Goal: Task Accomplishment & Management: Manage account settings

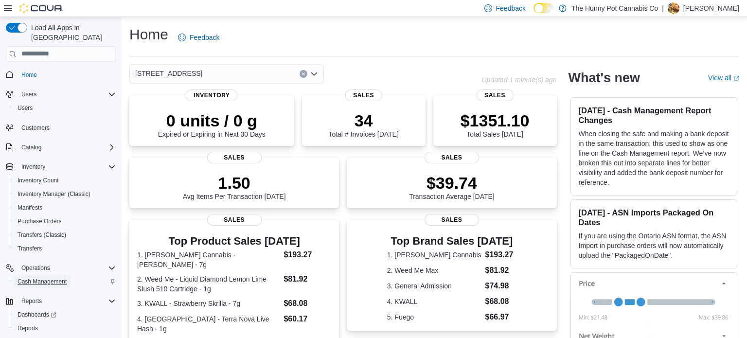
click at [40, 278] on span "Cash Management" at bounding box center [42, 282] width 49 height 8
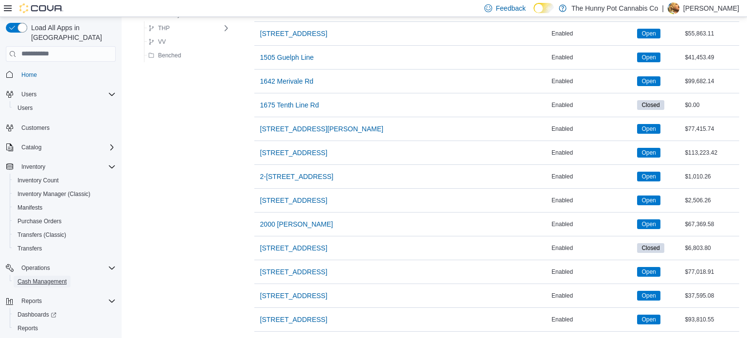
scroll to position [321, 0]
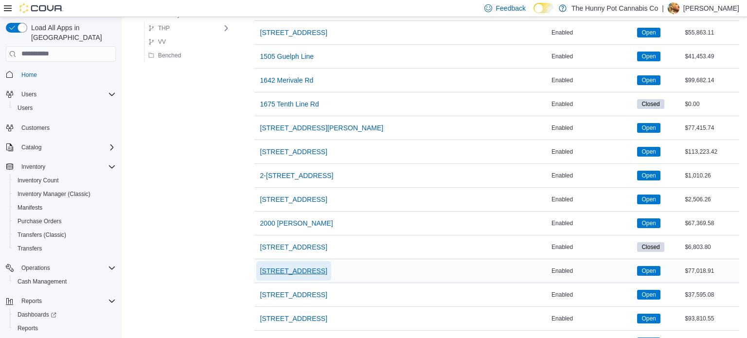
click at [290, 268] on span "206 Bank Street" at bounding box center [293, 271] width 67 height 10
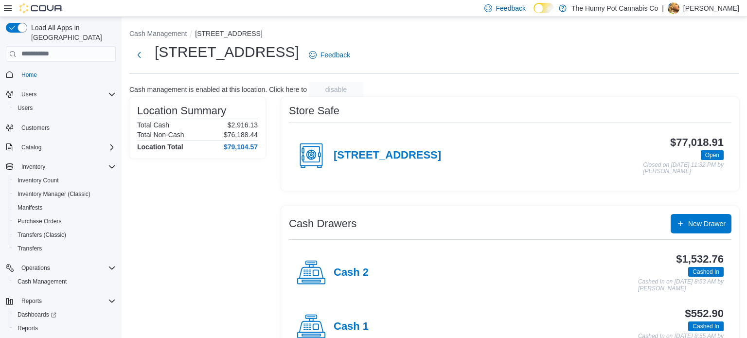
click at [290, 268] on div "Cash 2 $1,532.76 Cashed In Cashed In on October 12, 2025 8:53 AM by Tim Kealey" at bounding box center [510, 273] width 443 height 54
click at [342, 273] on h4 "Cash 2" at bounding box center [351, 273] width 35 height 13
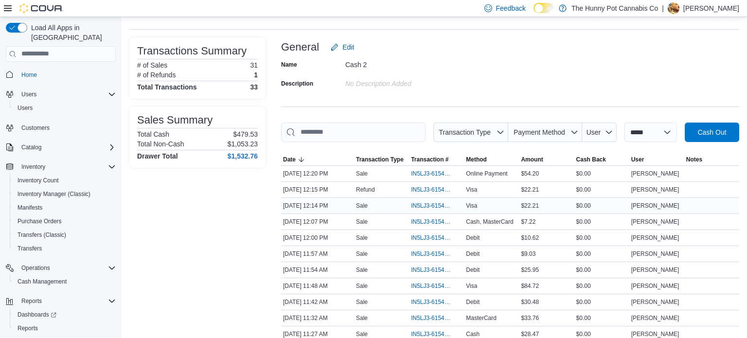
scroll to position [45, 0]
click at [430, 250] on span "IN5LJ3-6154740" at bounding box center [431, 254] width 41 height 8
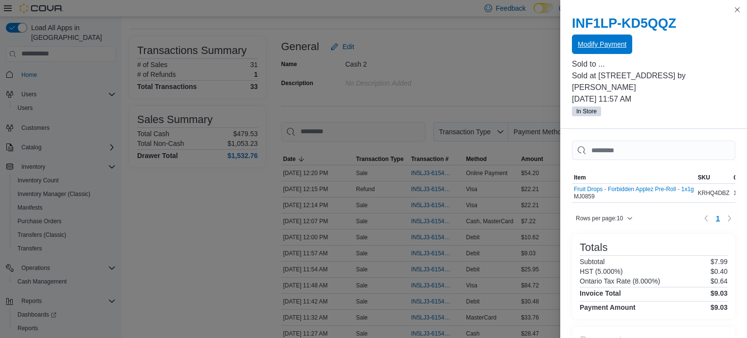
click at [604, 48] on span "Modify Payment" at bounding box center [602, 44] width 49 height 10
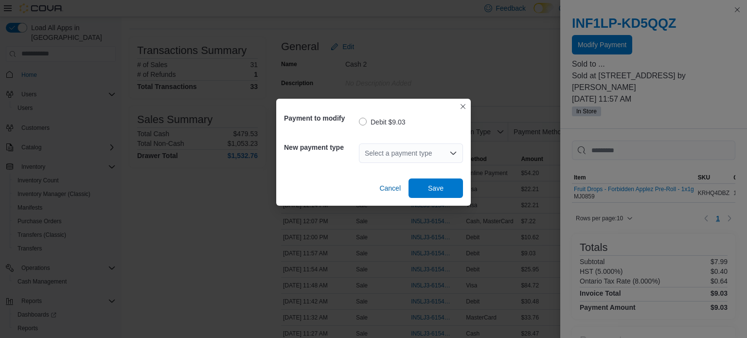
click at [392, 149] on div "Select a payment type" at bounding box center [411, 153] width 104 height 19
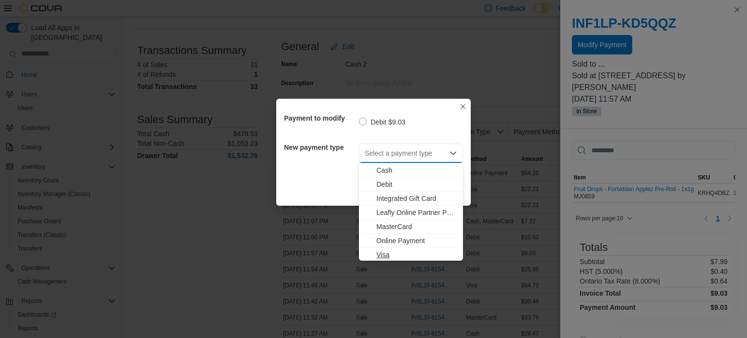
click at [381, 257] on span "Visa" at bounding box center [417, 255] width 81 height 10
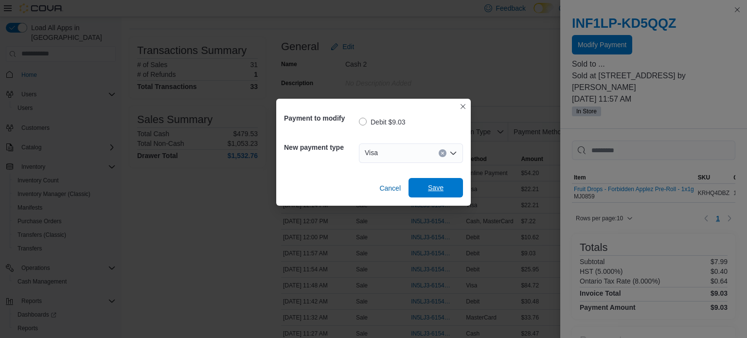
click at [424, 192] on span "Save" at bounding box center [436, 187] width 43 height 19
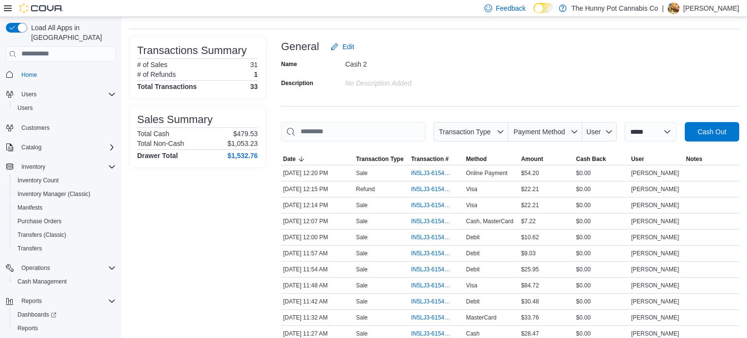
scroll to position [0, 0]
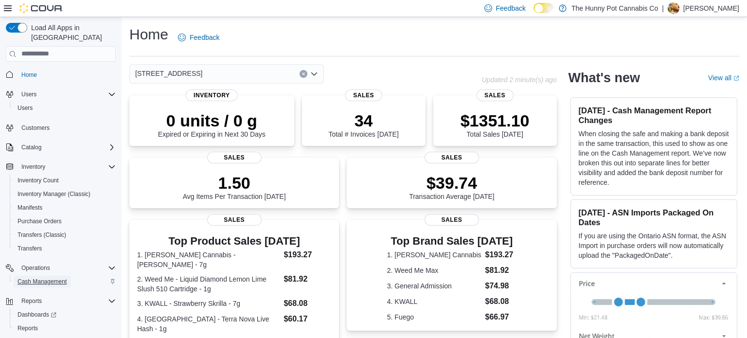
click at [30, 278] on span "Cash Management" at bounding box center [42, 282] width 49 height 8
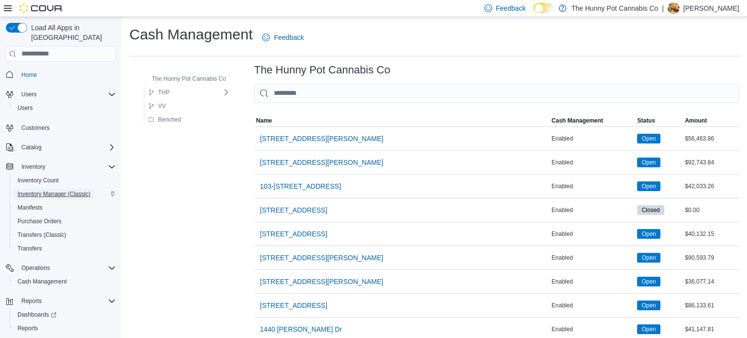
click at [45, 190] on span "Inventory Manager (Classic)" at bounding box center [54, 194] width 73 height 8
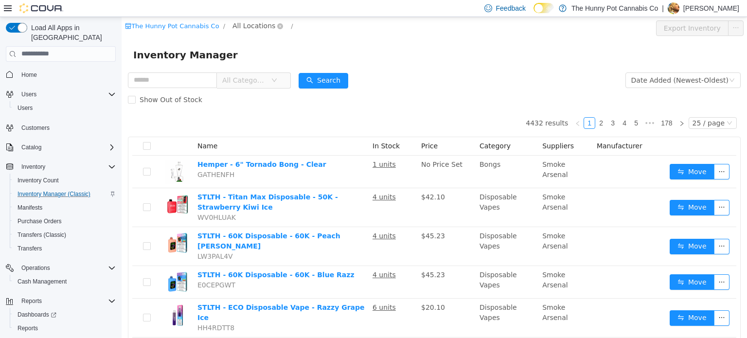
click at [245, 26] on span "All Locations" at bounding box center [254, 25] width 43 height 11
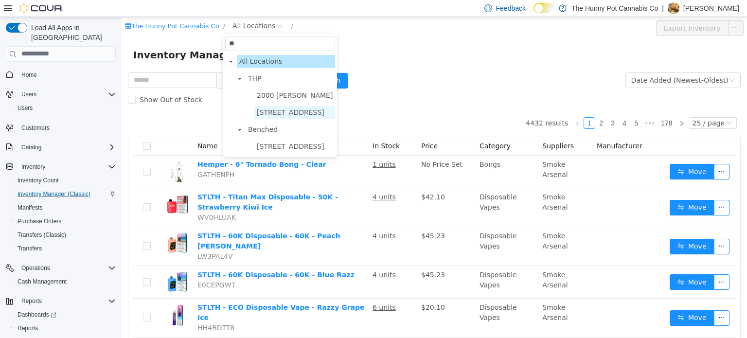
type input "**"
click at [281, 109] on span "206 Bank Street" at bounding box center [291, 112] width 68 height 8
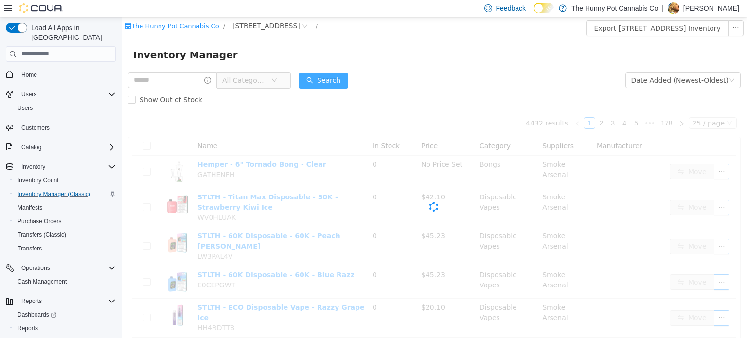
click at [348, 79] on button "Search" at bounding box center [324, 81] width 50 height 16
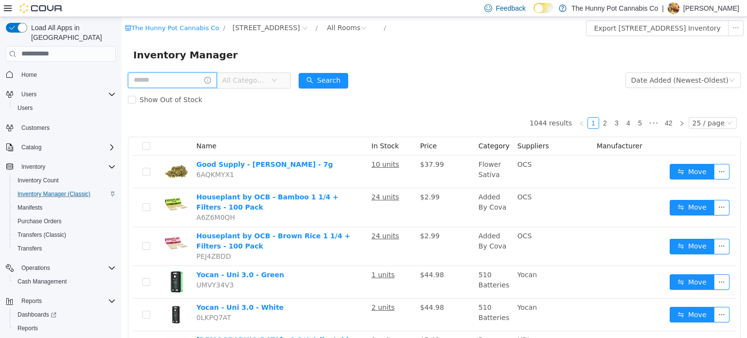
click at [183, 74] on input "text" at bounding box center [172, 80] width 89 height 16
type input "*******"
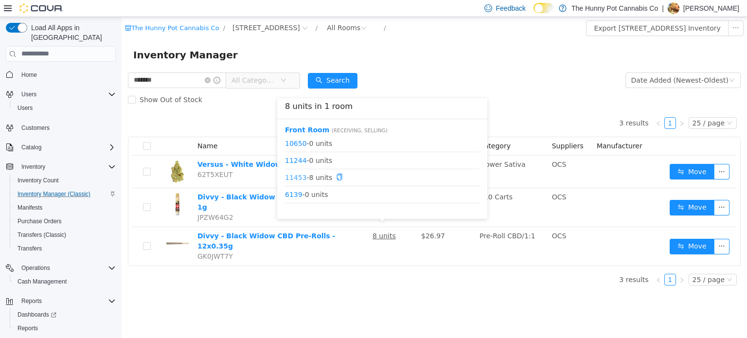
click at [297, 174] on link "11453" at bounding box center [296, 177] width 22 height 8
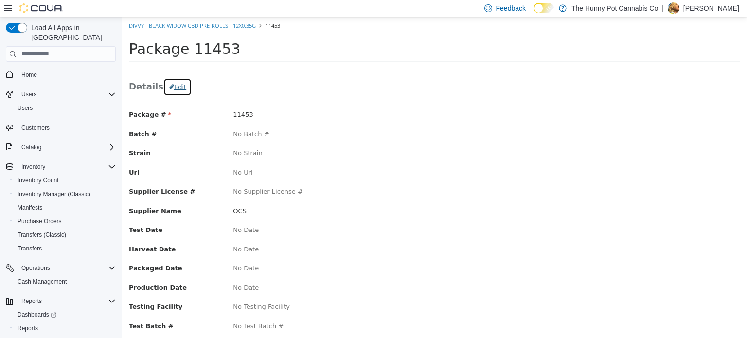
click at [174, 86] on button "Edit" at bounding box center [178, 87] width 28 height 18
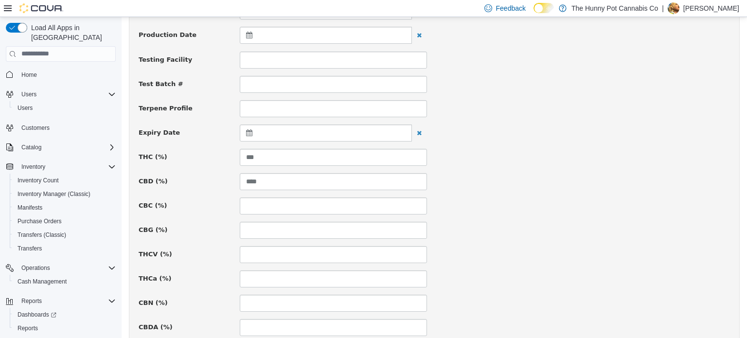
scroll to position [310, 0]
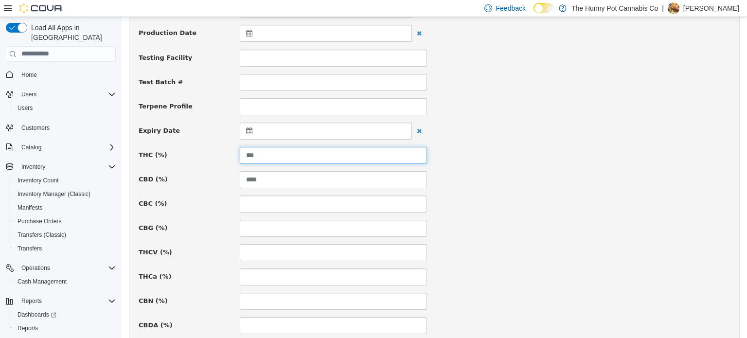
click at [251, 151] on input "***" at bounding box center [333, 154] width 187 height 17
type input "***"
click at [269, 177] on input "****" at bounding box center [333, 179] width 187 height 17
type input "*"
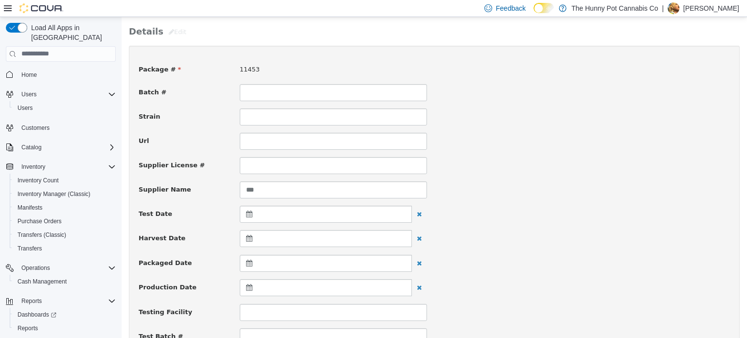
scroll to position [714, 0]
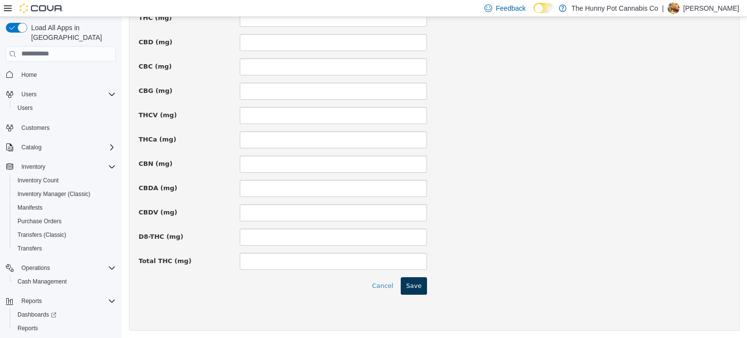
type input "****"
click at [415, 281] on button "Save" at bounding box center [414, 286] width 26 height 18
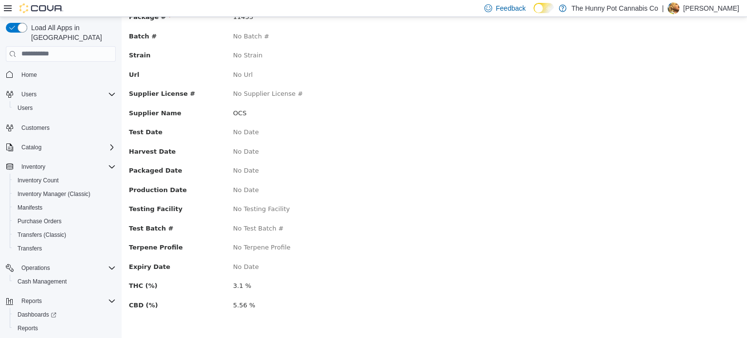
scroll to position [0, 0]
